Goal: Task Accomplishment & Management: Manage account settings

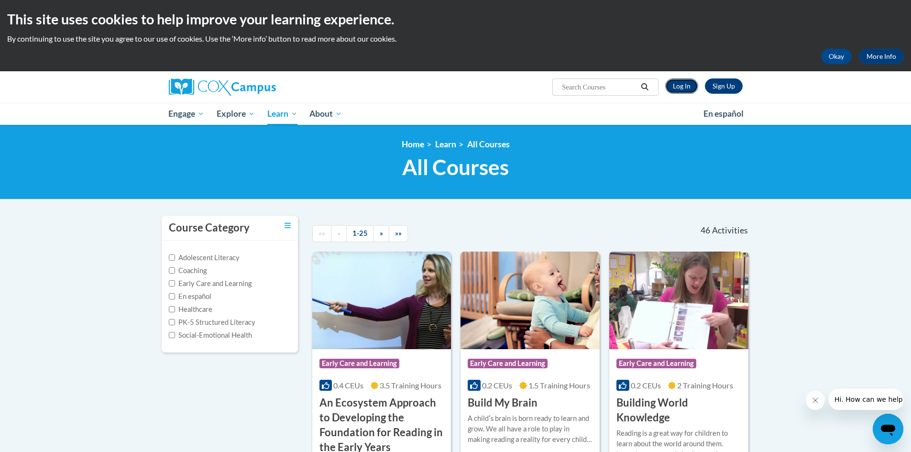
click at [683, 85] on link "Log In" at bounding box center [681, 85] width 33 height 15
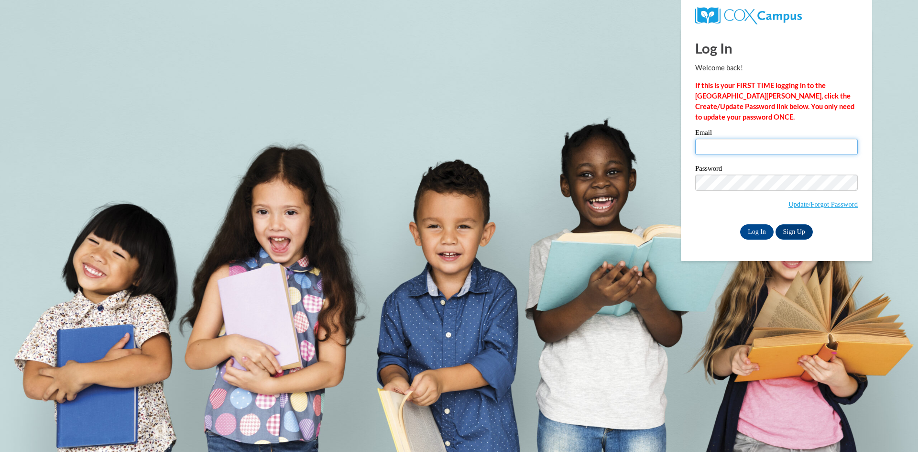
click at [729, 145] on input "Email" at bounding box center [776, 147] width 163 height 16
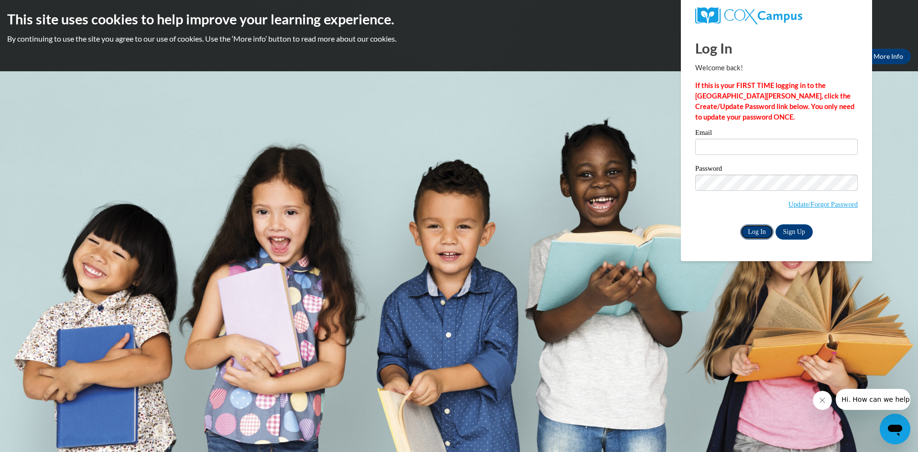
click at [759, 232] on input "Log In" at bounding box center [756, 231] width 33 height 15
click at [738, 147] on input "Email" at bounding box center [776, 147] width 163 height 16
type input "[PERSON_NAME][EMAIL_ADDRESS][DOMAIN_NAME]"
click at [757, 231] on input "Log In" at bounding box center [756, 231] width 33 height 15
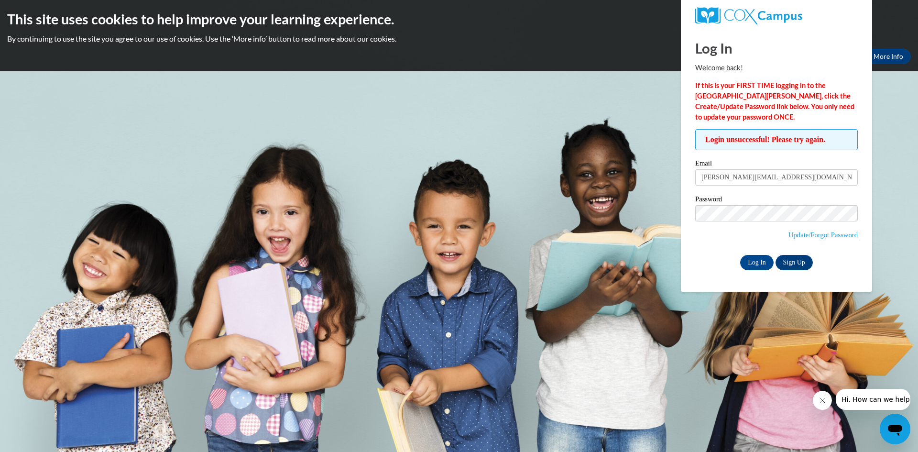
click at [575, 231] on body "This site uses cookies to help improve your learning experience. By continuing …" at bounding box center [459, 226] width 918 height 452
click at [755, 261] on input "Log In" at bounding box center [756, 262] width 33 height 15
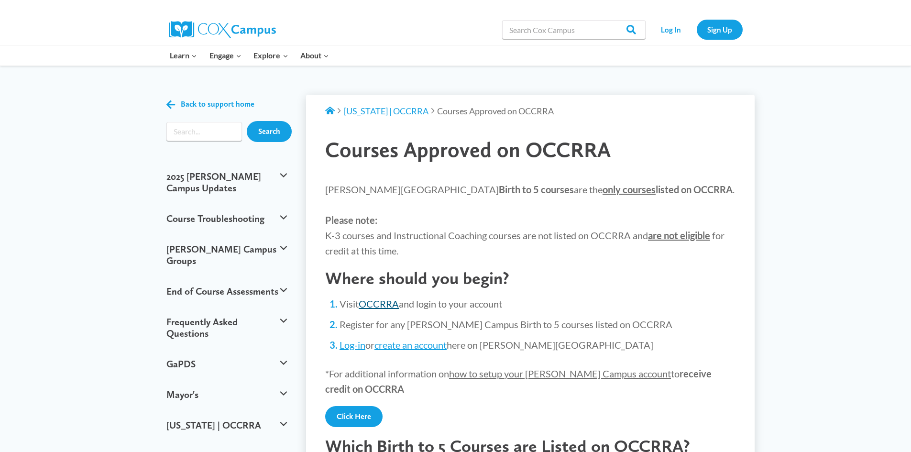
click at [380, 303] on link "OCCRRA" at bounding box center [379, 303] width 40 height 11
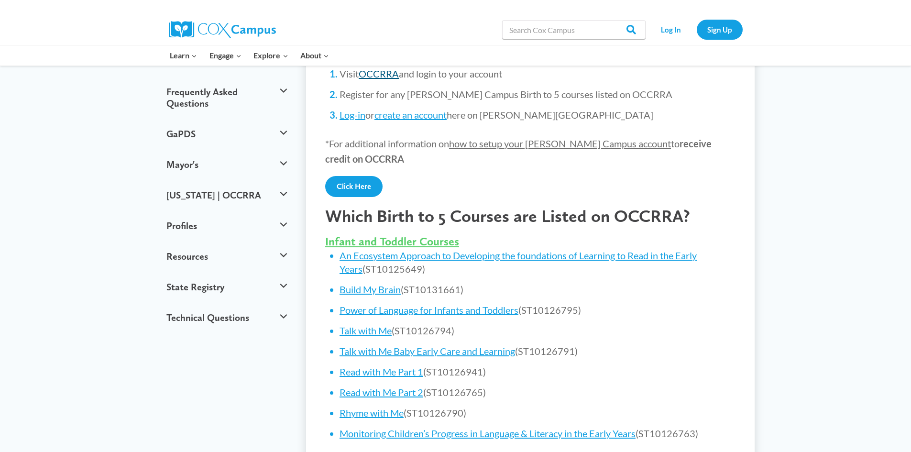
scroll to position [235, 0]
